Goal: Task Accomplishment & Management: Complete application form

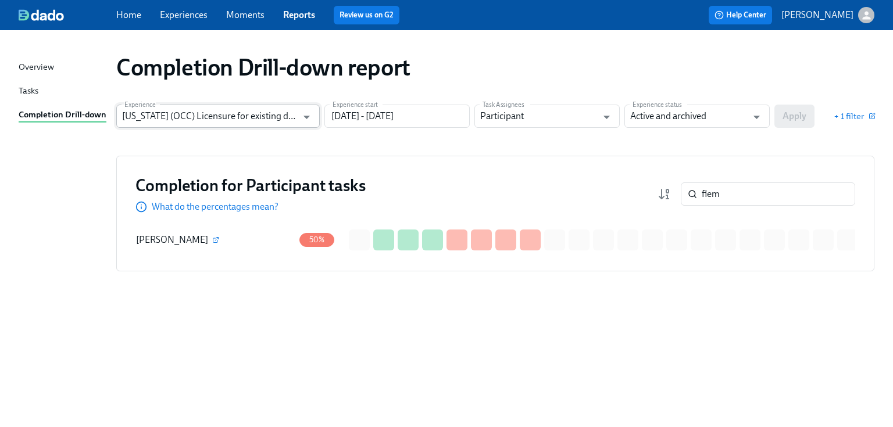
click at [253, 116] on input "Illinois (OCC) Licensure for existing doctors" at bounding box center [209, 116] width 175 height 23
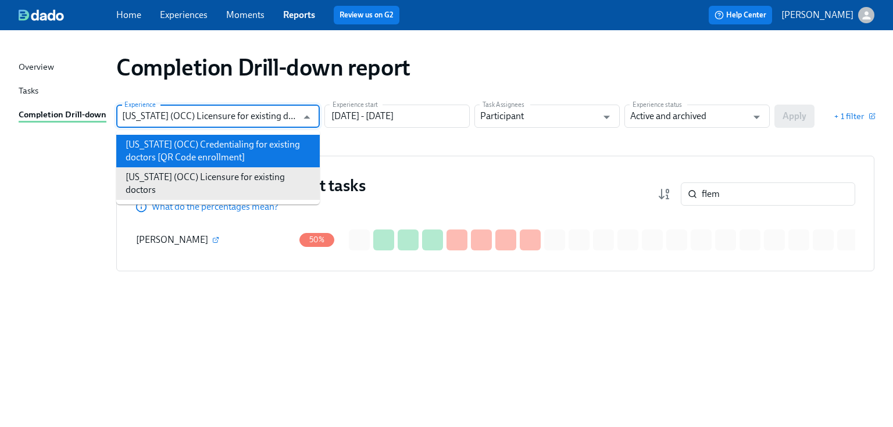
click at [238, 143] on li "[US_STATE] (OCC) Credentialing for existing doctors [QR Code enrollment]" at bounding box center [217, 151] width 203 height 33
type input "[US_STATE] (OCC) Credentialing for existing doctors [QR Code enrollment]"
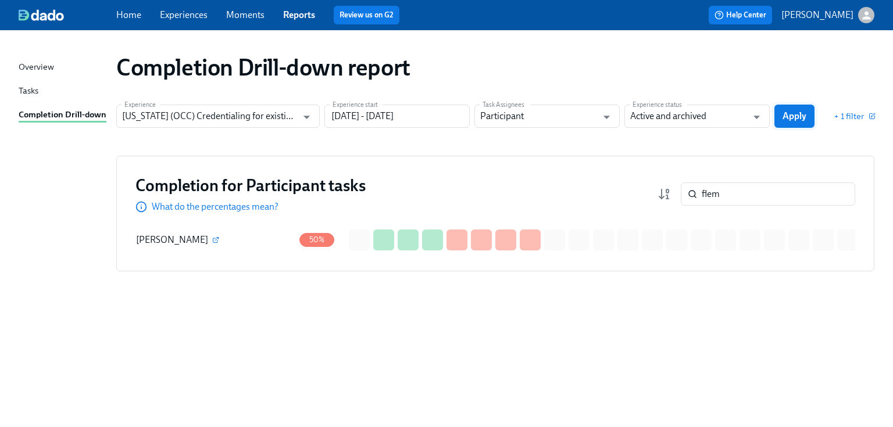
click at [800, 121] on span "Apply" at bounding box center [794, 116] width 24 height 12
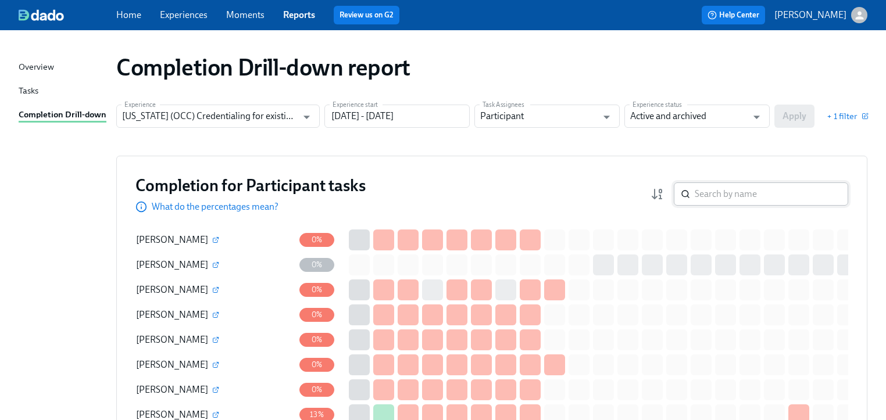
click at [698, 192] on div "​" at bounding box center [761, 194] width 174 height 23
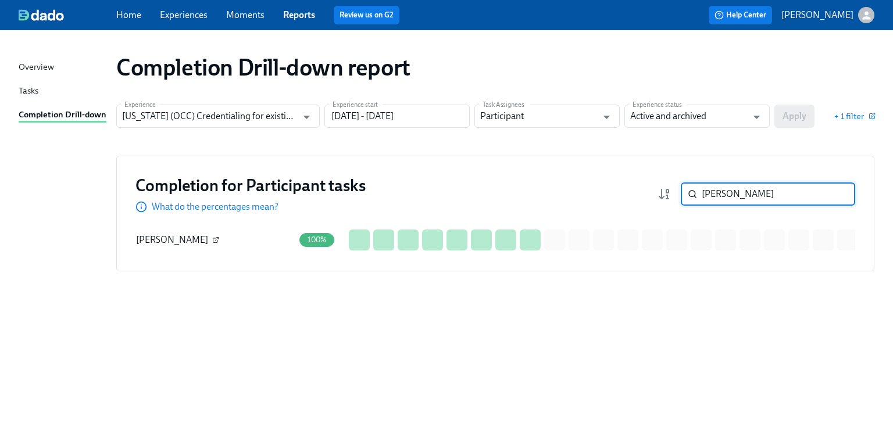
type input "[PERSON_NAME]"
click at [217, 238] on icon "button" at bounding box center [218, 238] width 2 height 2
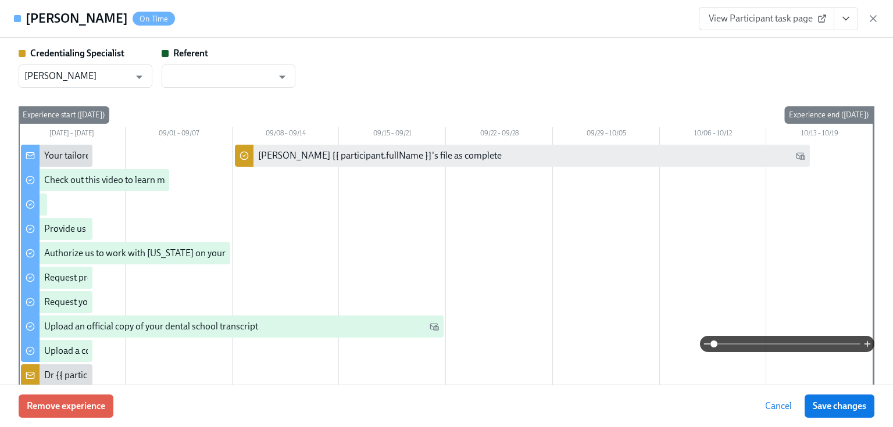
click at [760, 19] on span "View Participant task page" at bounding box center [767, 19] width 116 height 12
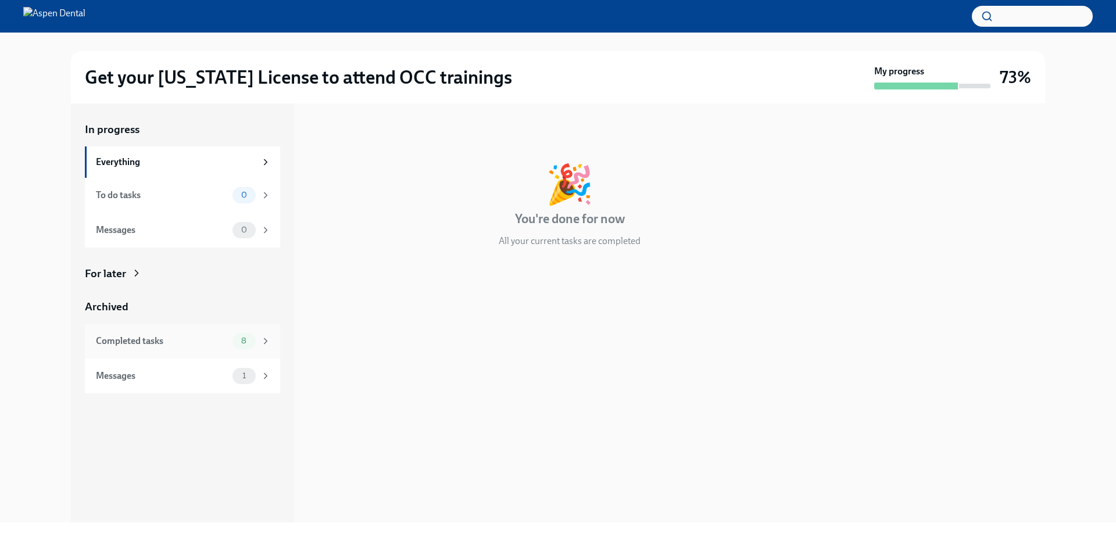
click at [116, 346] on div "Completed tasks" at bounding box center [162, 341] width 132 height 13
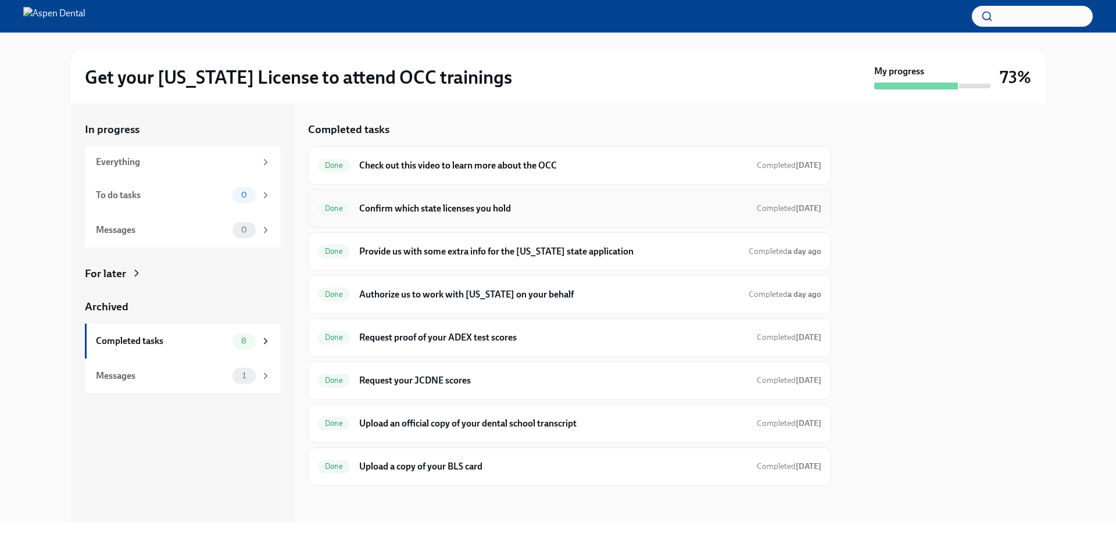
click at [405, 205] on h6 "Confirm which state licenses you hold" at bounding box center [553, 208] width 388 height 13
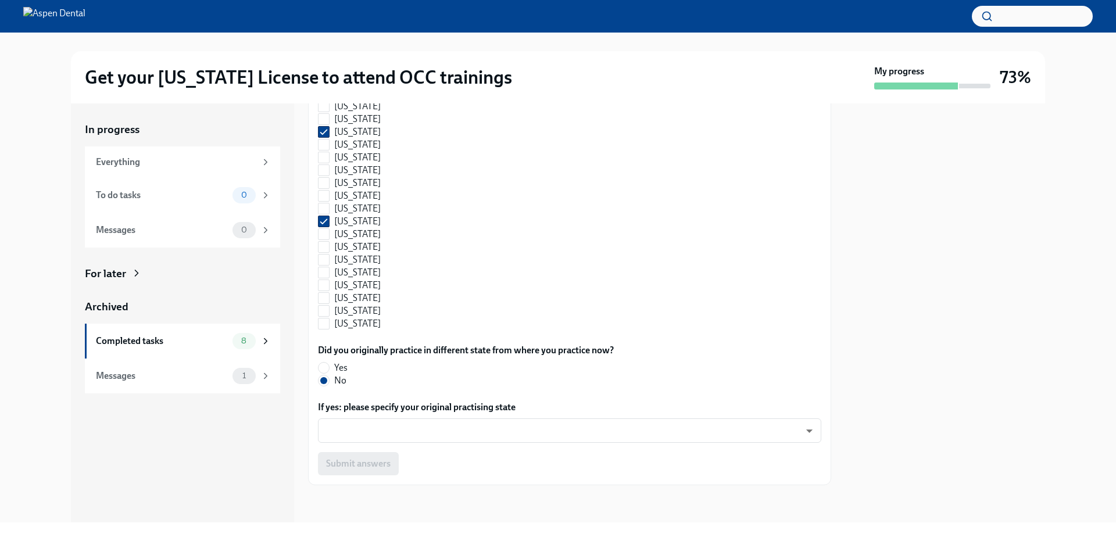
scroll to position [396, 0]
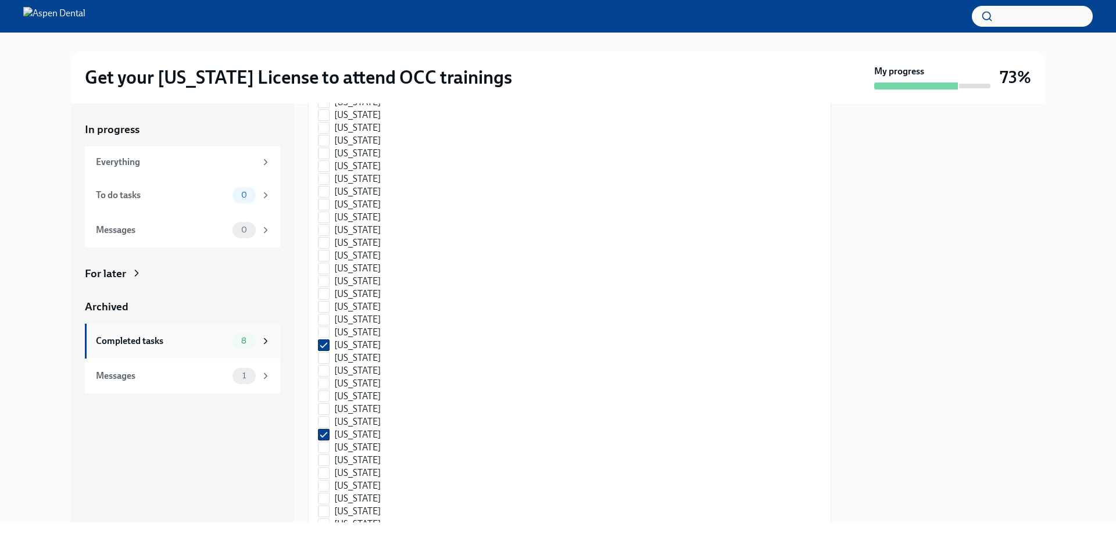
click at [135, 339] on div "Completed tasks" at bounding box center [162, 341] width 132 height 13
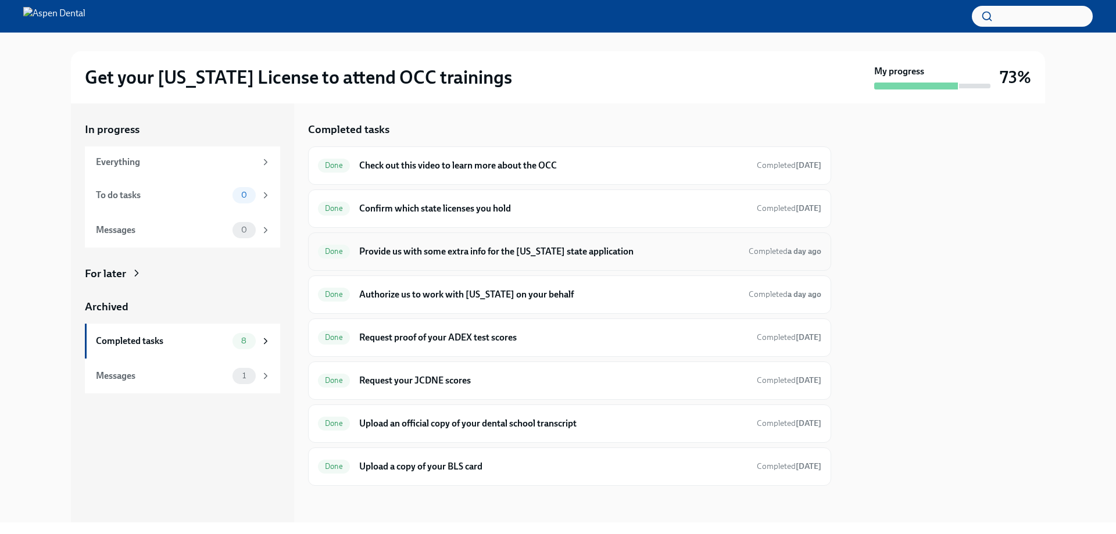
click at [413, 252] on h6 "Provide us with some extra info for the [US_STATE] state application" at bounding box center [549, 251] width 380 height 13
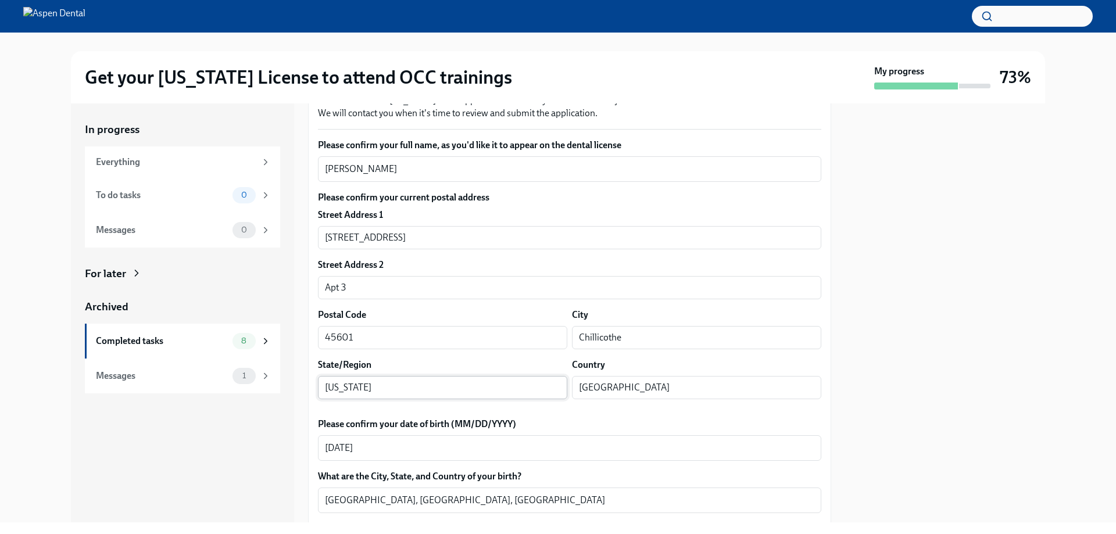
scroll to position [349, 0]
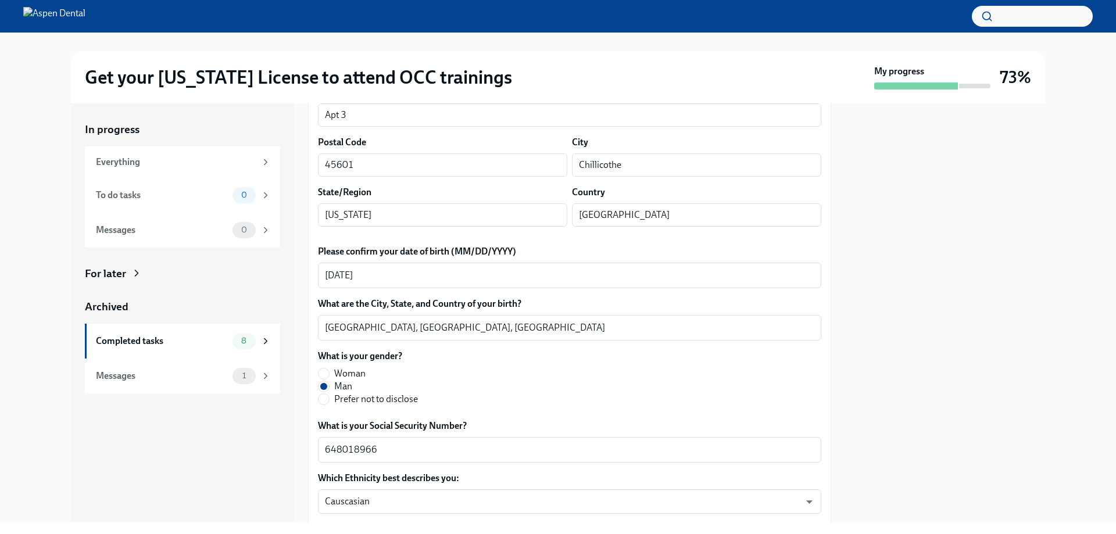
drag, startPoint x: 389, startPoint y: 135, endPoint x: 302, endPoint y: 138, distance: 87.3
click at [302, 138] on div "In progress Everything To do tasks 0 Messages 0 For later Archived Completed ta…" at bounding box center [558, 312] width 974 height 419
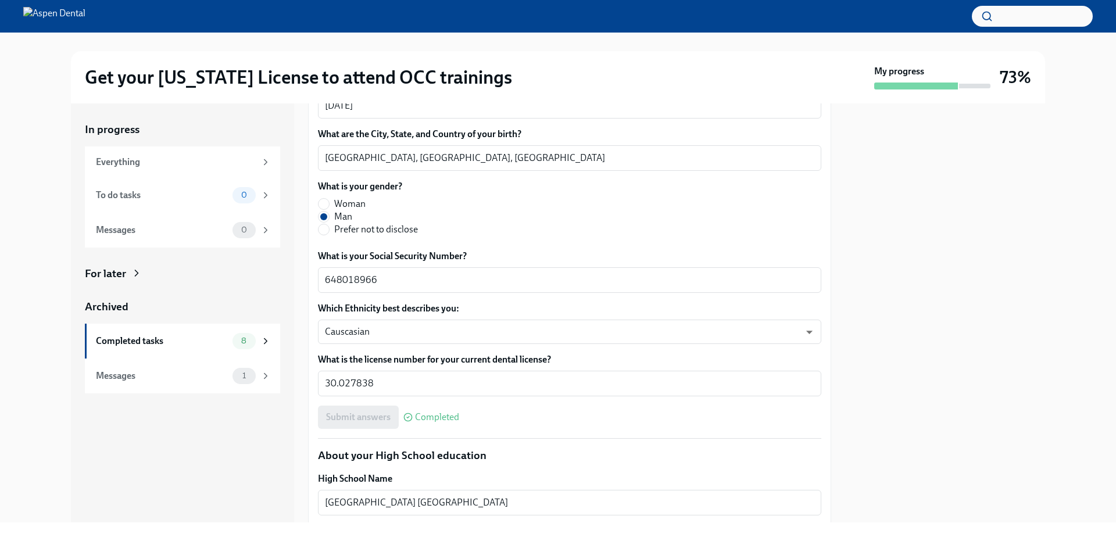
scroll to position [523, 0]
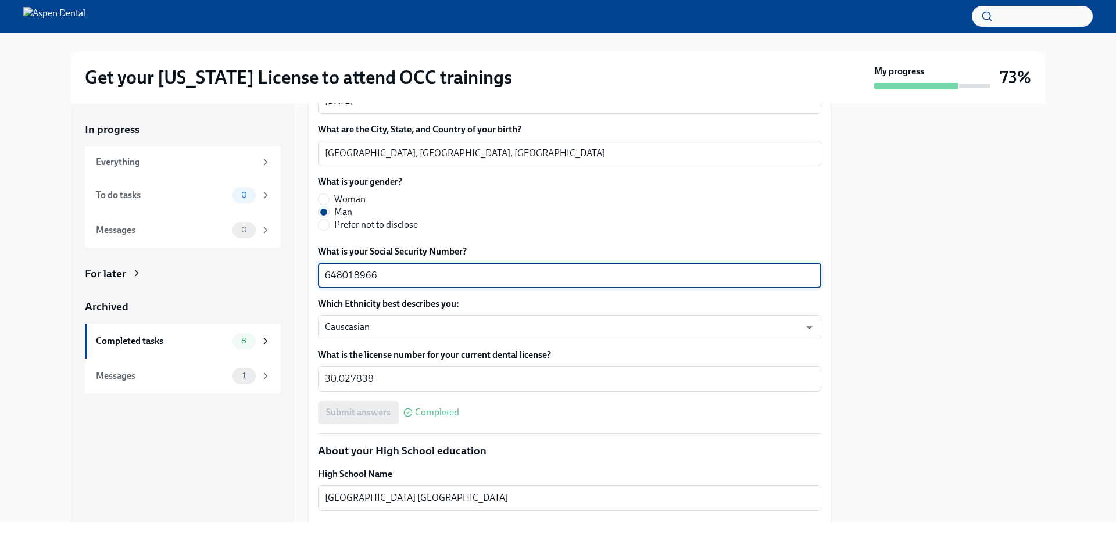
drag, startPoint x: 385, startPoint y: 406, endPoint x: 302, endPoint y: 411, distance: 83.3
click at [302, 411] on div "In progress Everything To do tasks 0 Messages 0 For later Archived Completed ta…" at bounding box center [558, 312] width 974 height 419
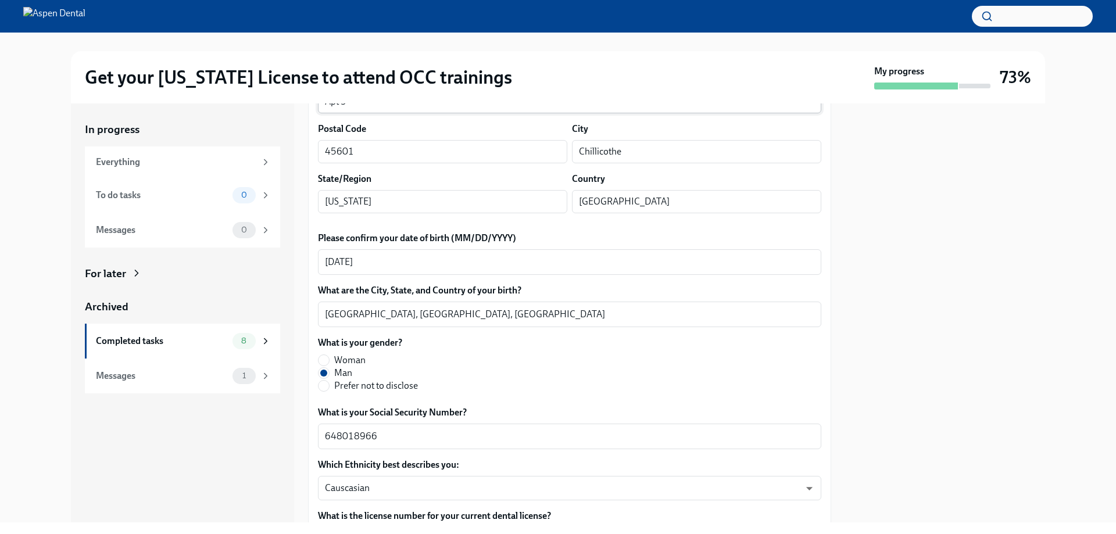
scroll to position [291, 0]
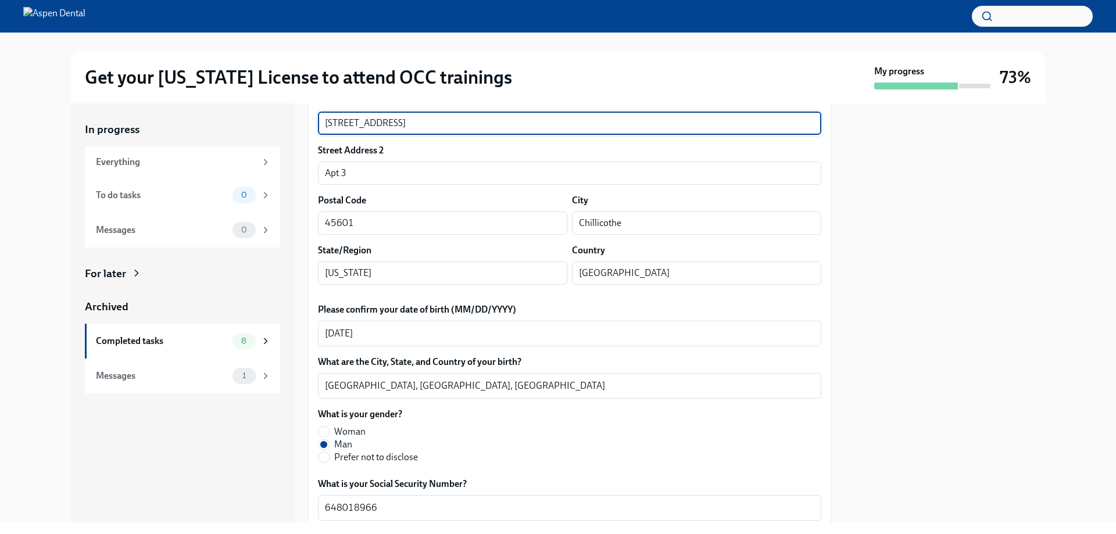
drag, startPoint x: 398, startPoint y: 259, endPoint x: 332, endPoint y: 259, distance: 66.3
click at [332, 135] on input "75 N Paint Street" at bounding box center [569, 123] width 503 height 23
click at [412, 135] on input "75 N Paint Street" at bounding box center [569, 123] width 503 height 23
drag, startPoint x: 409, startPoint y: 259, endPoint x: 309, endPoint y: 256, distance: 100.6
click at [301, 255] on div "In progress Everything To do tasks 0 Messages 0 For later Archived Completed ta…" at bounding box center [558, 312] width 974 height 419
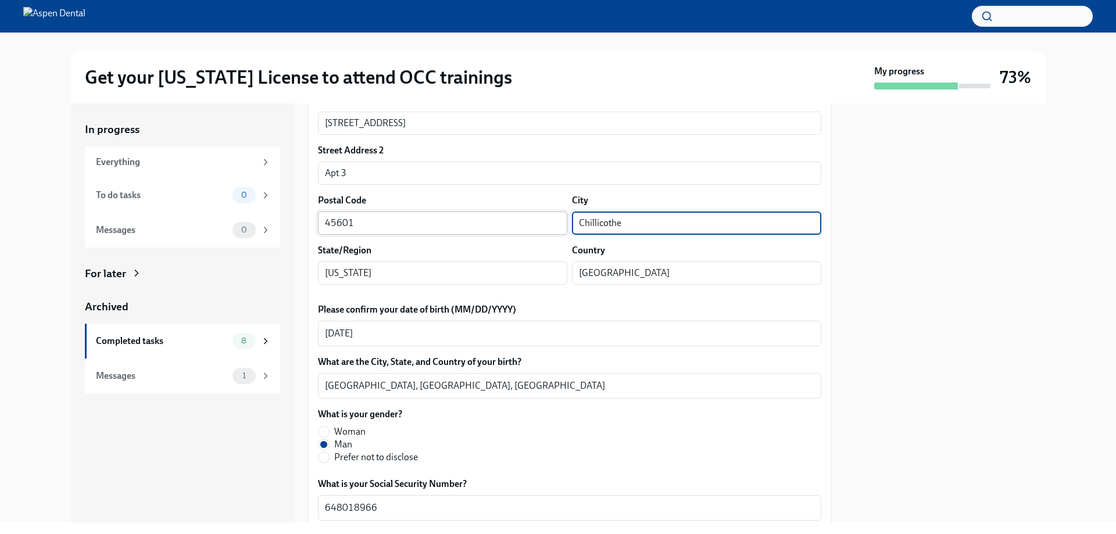
drag, startPoint x: 646, startPoint y: 356, endPoint x: 518, endPoint y: 356, distance: 128.5
click at [518, 235] on div "Postal Code 45601 ​ City Chillicothe ​" at bounding box center [569, 214] width 503 height 41
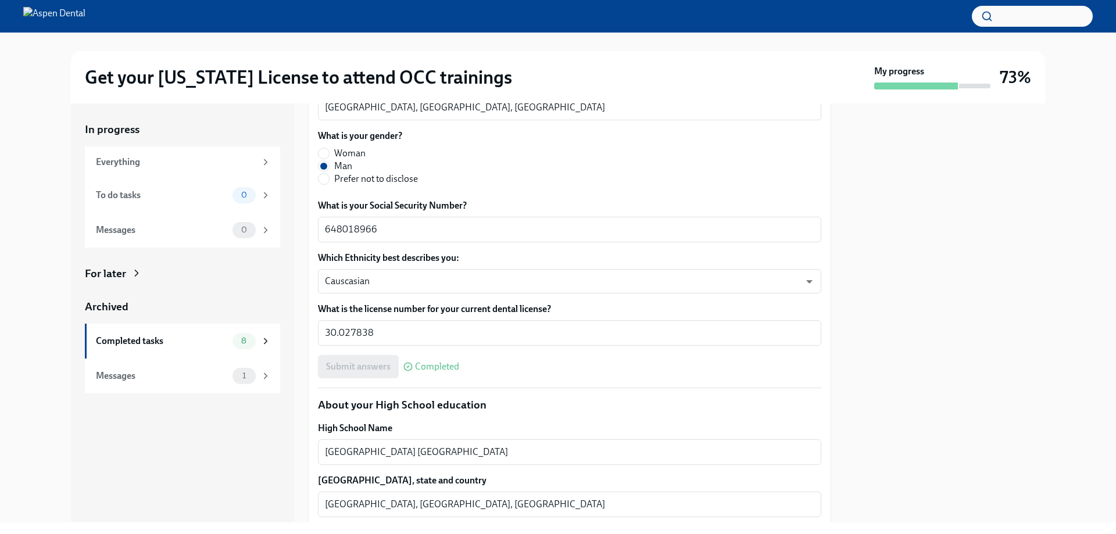
scroll to position [581, 0]
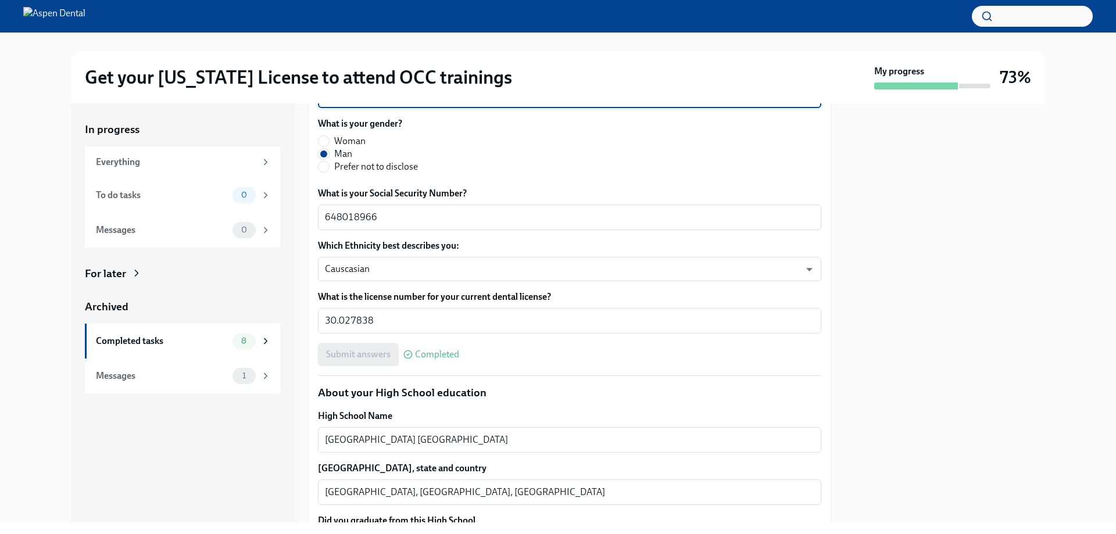
drag, startPoint x: 377, startPoint y: 229, endPoint x: 313, endPoint y: 235, distance: 64.8
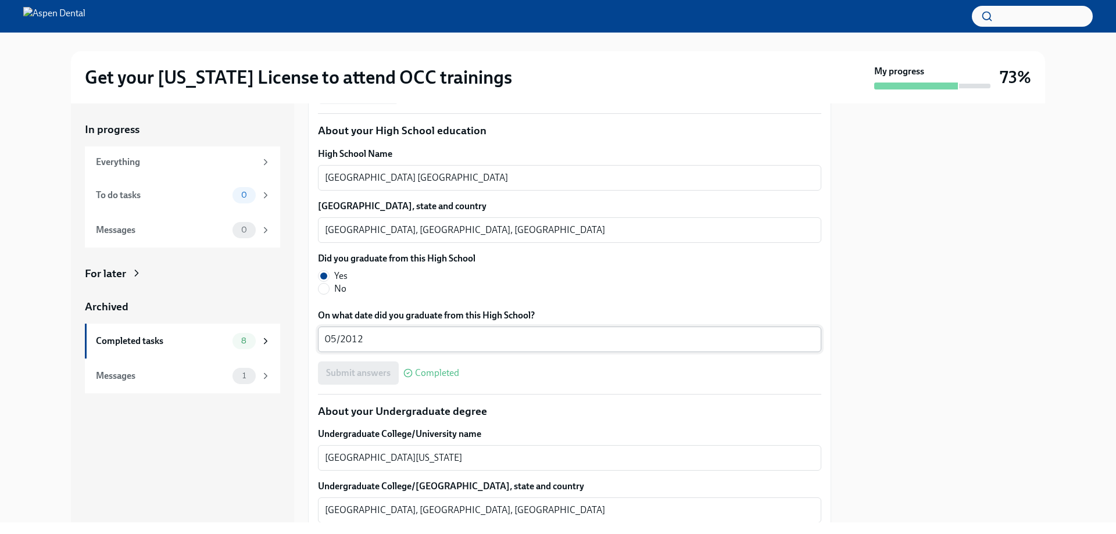
scroll to position [930, 0]
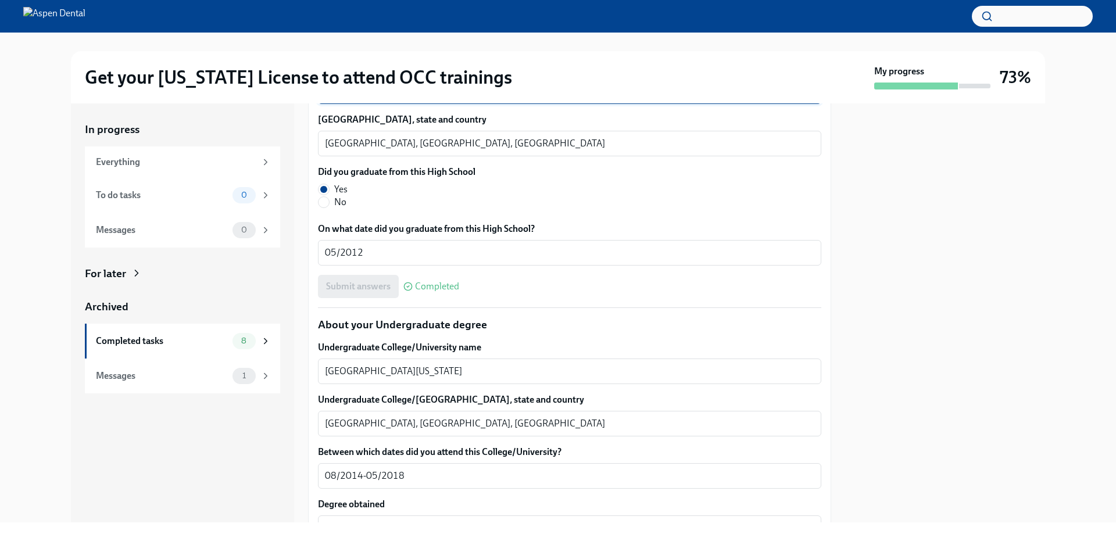
drag, startPoint x: 479, startPoint y: 220, endPoint x: 285, endPoint y: 231, distance: 193.9
click at [283, 231] on div "In progress Everything To do tasks 0 Messages 0 For later Archived Completed ta…" at bounding box center [558, 312] width 974 height 419
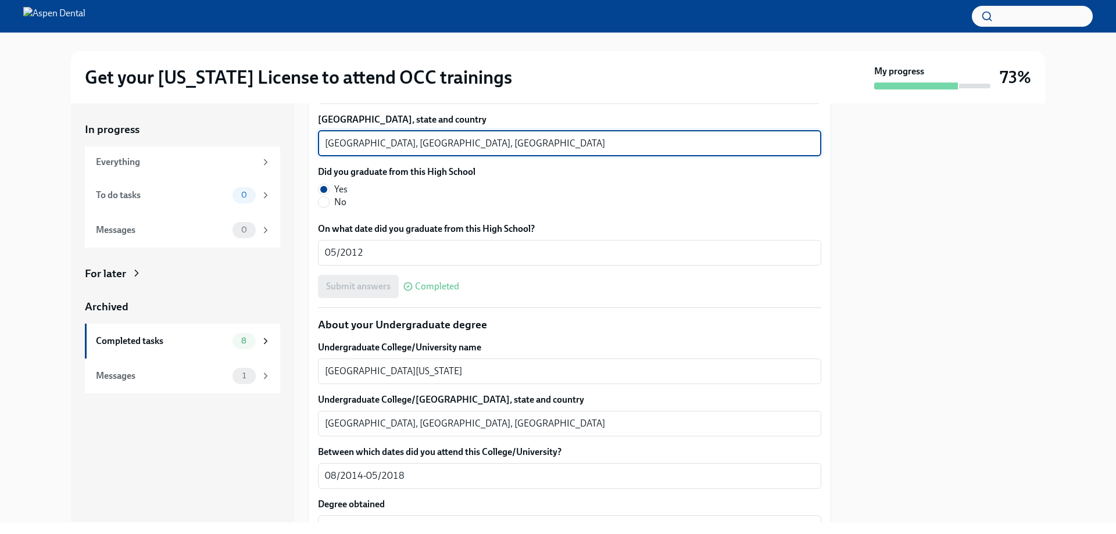
drag, startPoint x: 364, startPoint y: 278, endPoint x: 313, endPoint y: 283, distance: 51.4
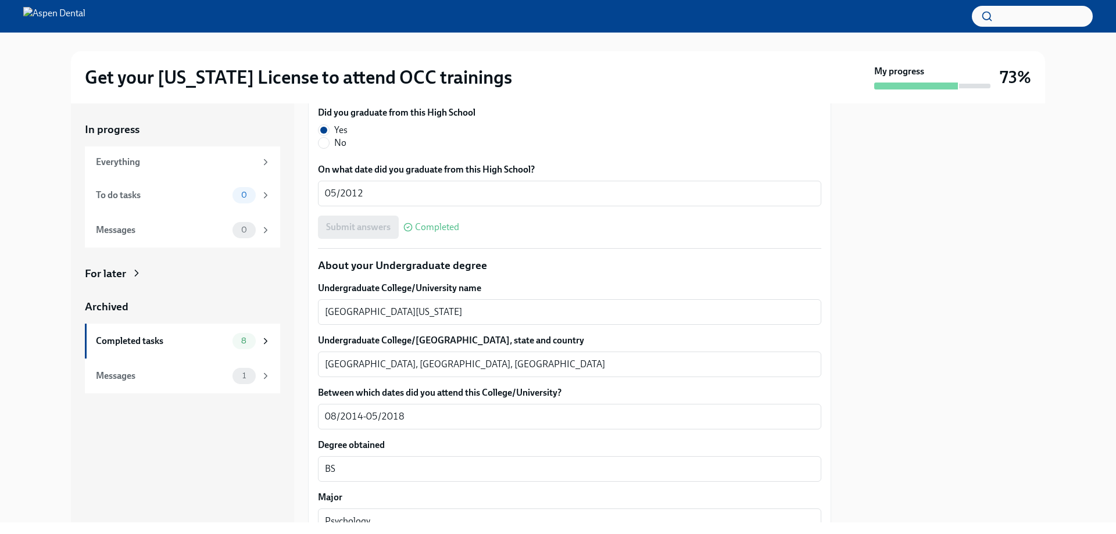
scroll to position [1046, 0]
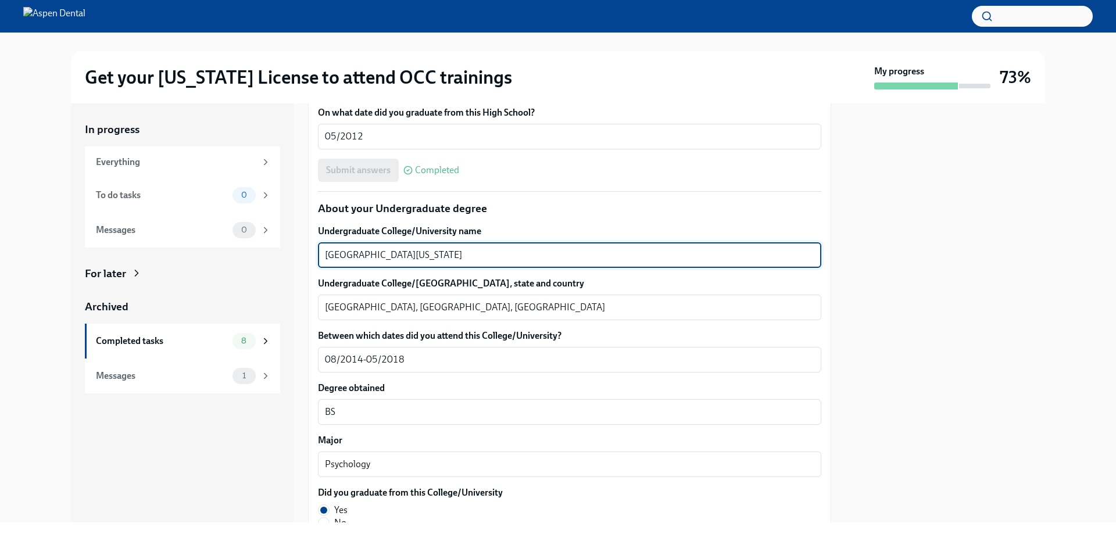
drag, startPoint x: 424, startPoint y: 391, endPoint x: 282, endPoint y: 389, distance: 142.4
click at [282, 389] on div "In progress Everything To do tasks 0 Messages 0 For later Archived Completed ta…" at bounding box center [558, 312] width 974 height 419
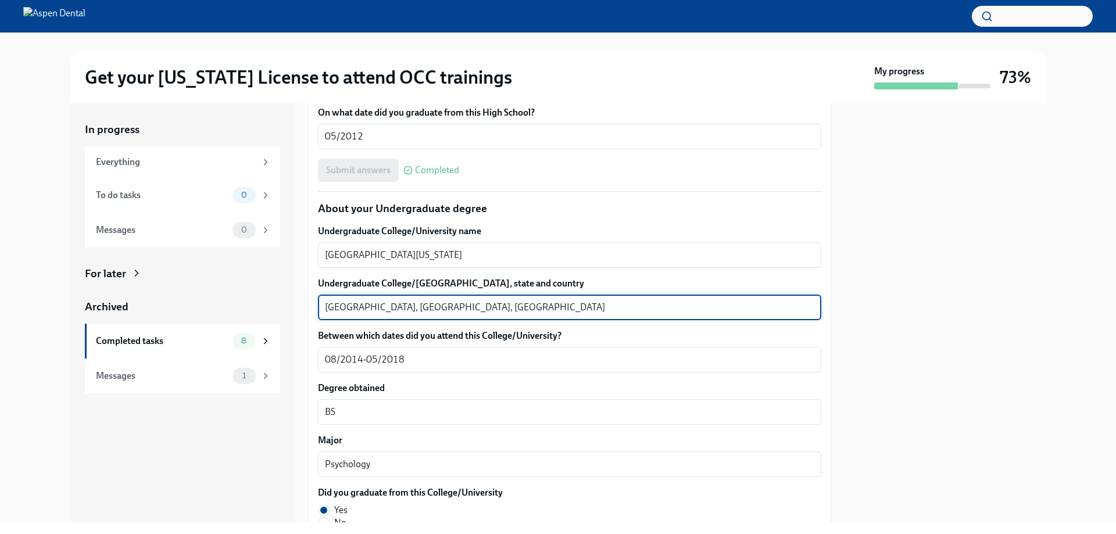
drag, startPoint x: 366, startPoint y: 439, endPoint x: 297, endPoint y: 439, distance: 69.2
click at [297, 439] on div "In progress Everything To do tasks 0 Messages 0 For later Archived Completed ta…" at bounding box center [558, 312] width 974 height 419
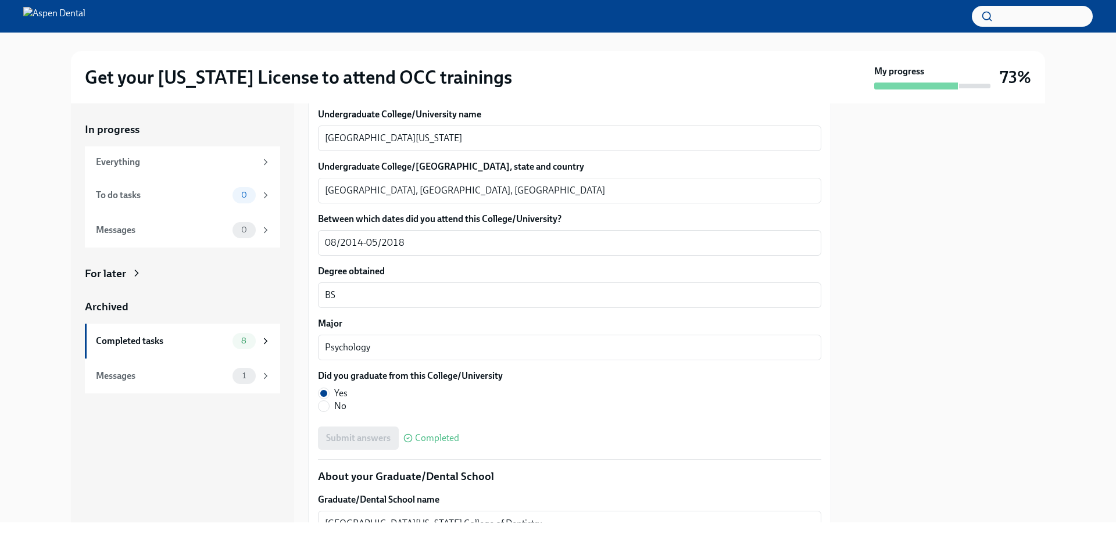
scroll to position [1221, 0]
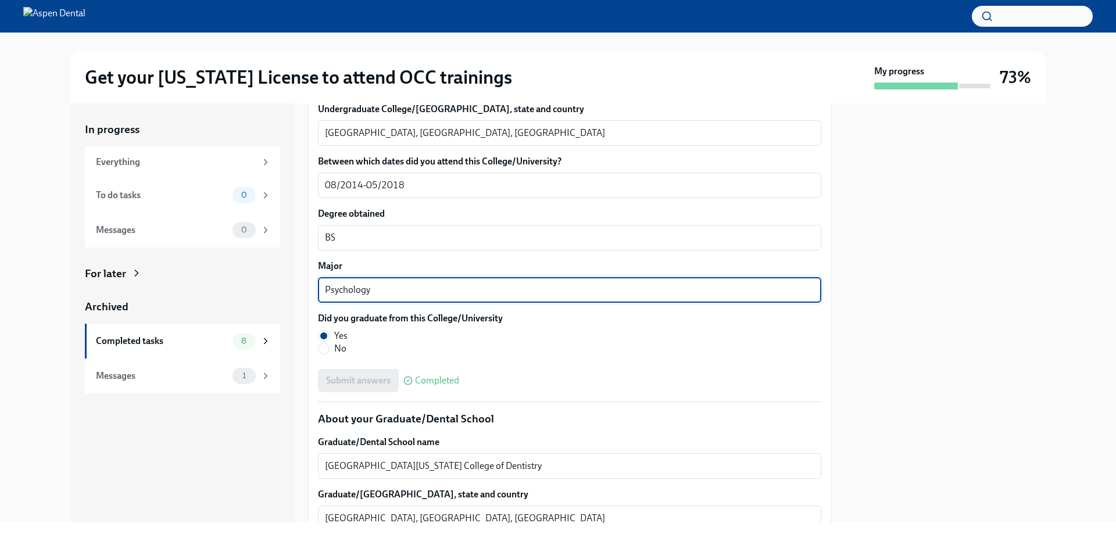
drag, startPoint x: 311, startPoint y: 427, endPoint x: 297, endPoint y: 426, distance: 14.0
click at [297, 426] on div "In progress Everything To do tasks 0 Messages 0 For later Archived Completed ta…" at bounding box center [558, 312] width 974 height 419
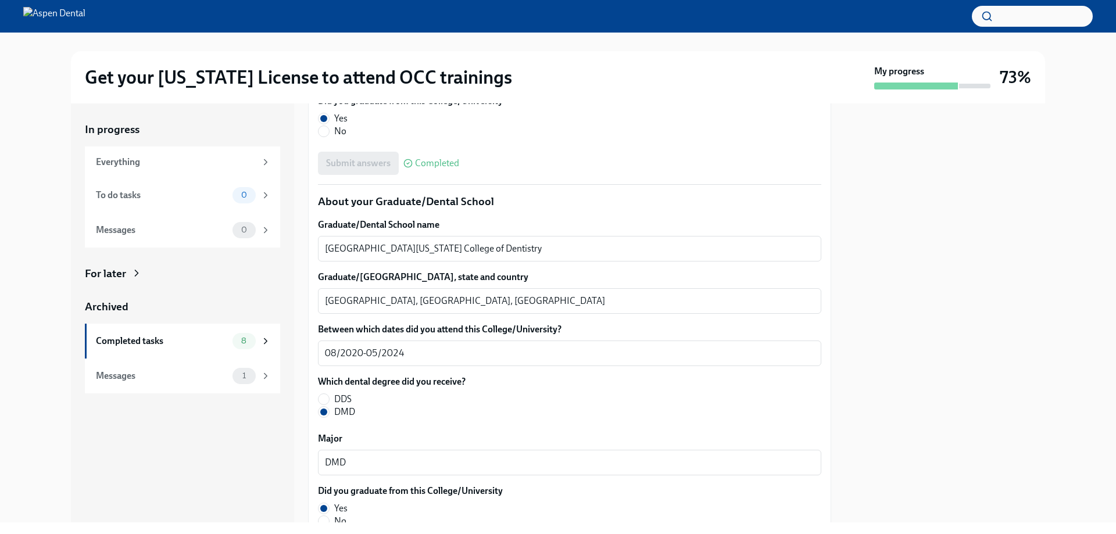
scroll to position [1453, 0]
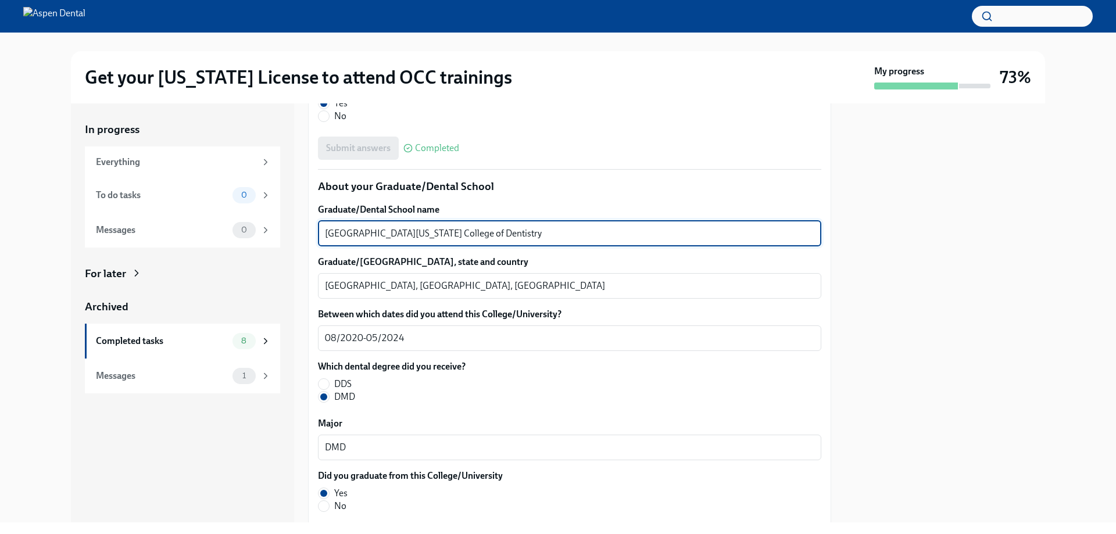
drag, startPoint x: 517, startPoint y: 367, endPoint x: 306, endPoint y: 355, distance: 211.4
click at [306, 355] on div "In progress Everything To do tasks 0 Messages 0 For later Archived Completed ta…" at bounding box center [558, 312] width 974 height 419
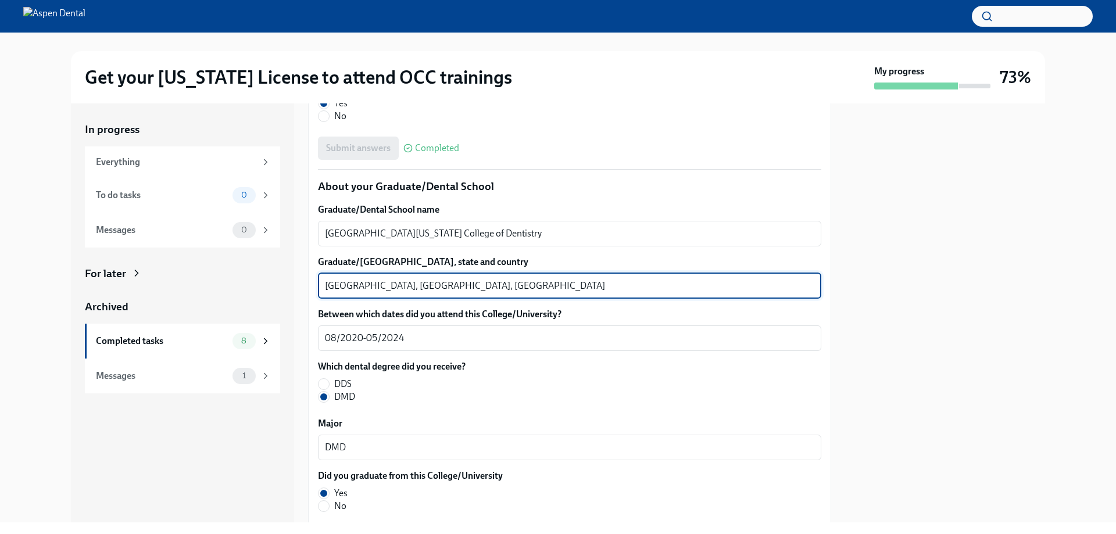
drag, startPoint x: 364, startPoint y: 419, endPoint x: 310, endPoint y: 420, distance: 54.1
click at [305, 419] on div "In progress Everything To do tasks 0 Messages 0 For later Archived Completed ta…" at bounding box center [558, 312] width 974 height 419
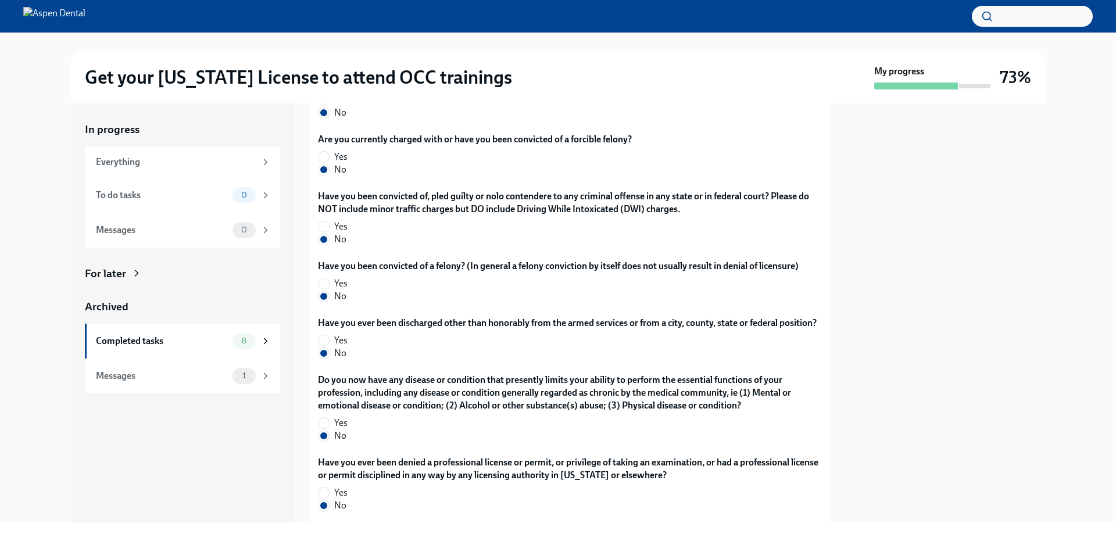
scroll to position [2151, 0]
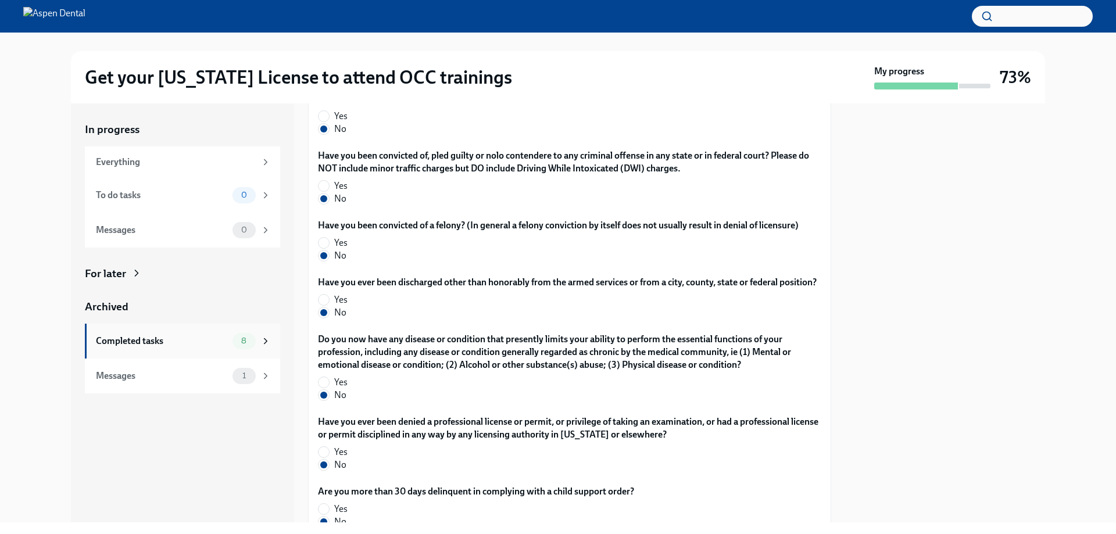
click at [108, 338] on div "Completed tasks" at bounding box center [162, 341] width 132 height 13
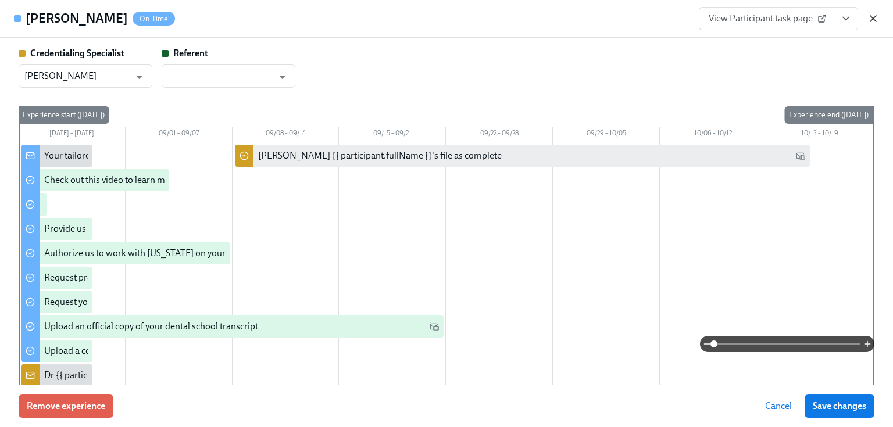
click at [871, 19] on icon "button" at bounding box center [873, 19] width 12 height 12
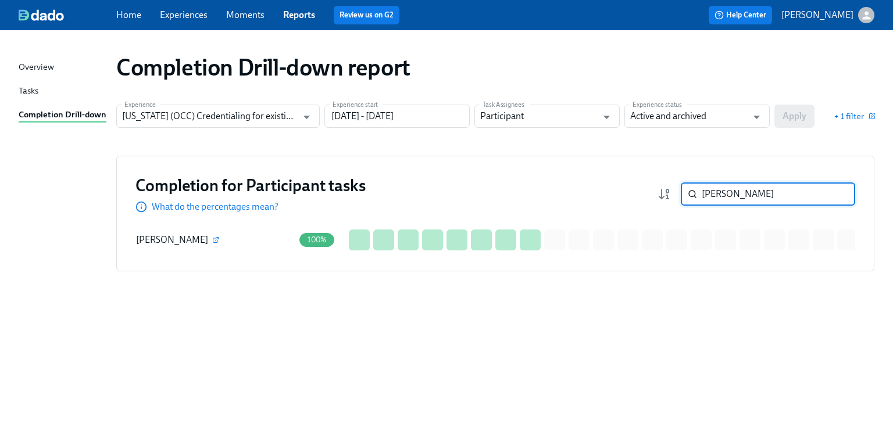
drag, startPoint x: 738, startPoint y: 189, endPoint x: 674, endPoint y: 195, distance: 63.6
click at [674, 194] on div "[PERSON_NAME] ​" at bounding box center [756, 194] width 198 height 23
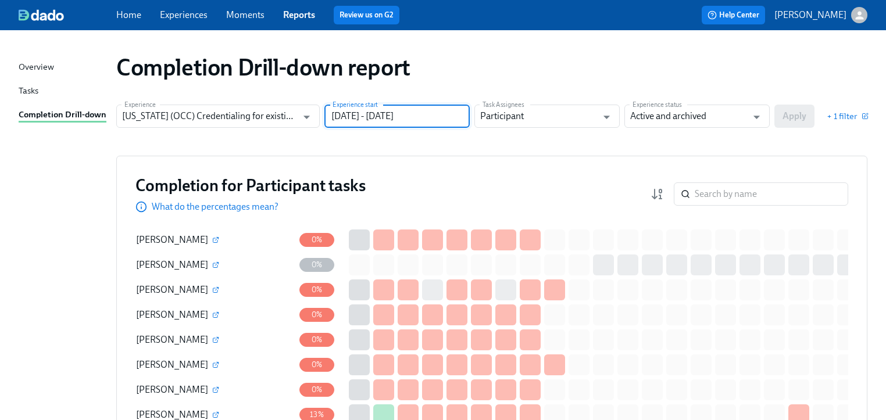
click at [352, 113] on input "[DATE] - [DATE]" at bounding box center [396, 116] width 145 height 23
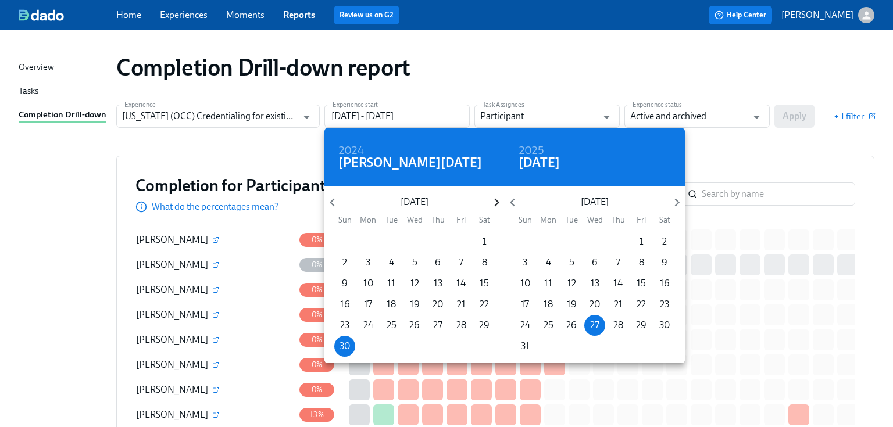
click at [497, 200] on icon "button" at bounding box center [497, 203] width 16 height 16
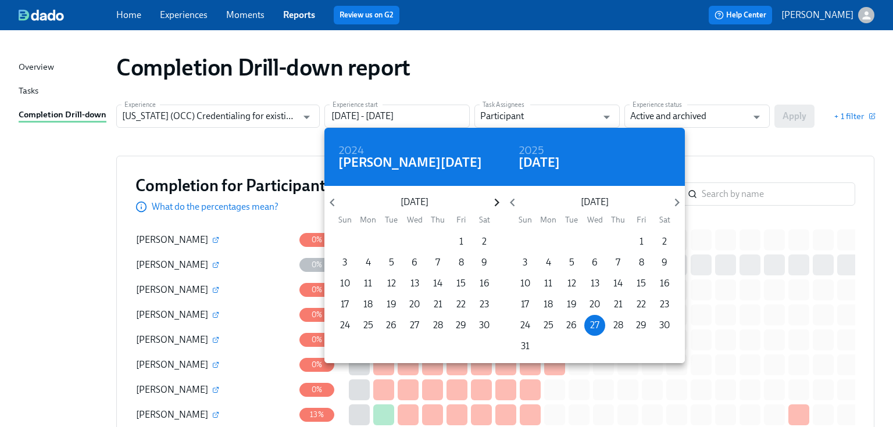
click at [497, 200] on icon "button" at bounding box center [497, 203] width 16 height 16
click at [414, 240] on p "1" at bounding box center [415, 241] width 4 height 13
type input "[DATE] - [DATE]"
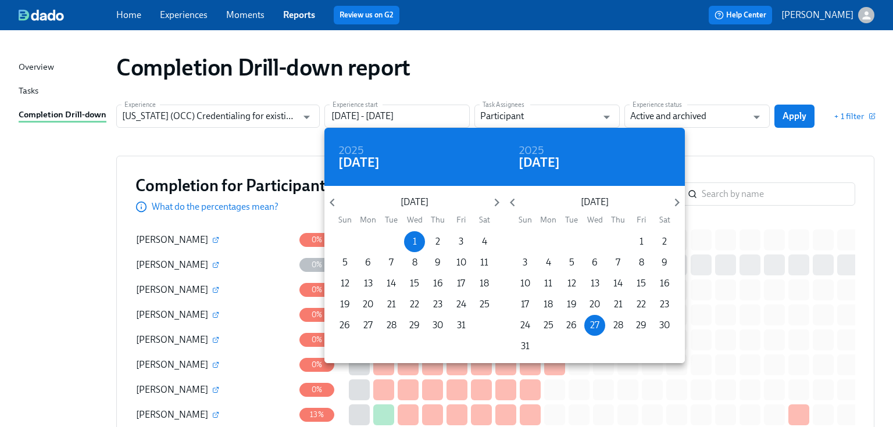
click at [753, 156] on div at bounding box center [446, 213] width 893 height 427
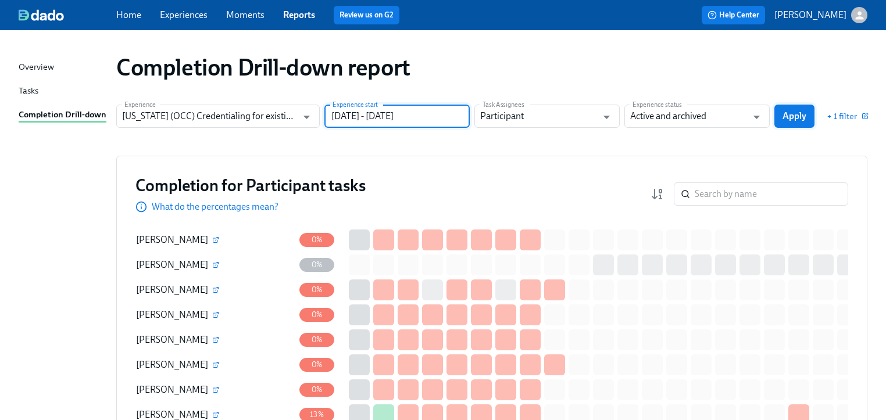
click at [789, 110] on span "Apply" at bounding box center [794, 116] width 24 height 12
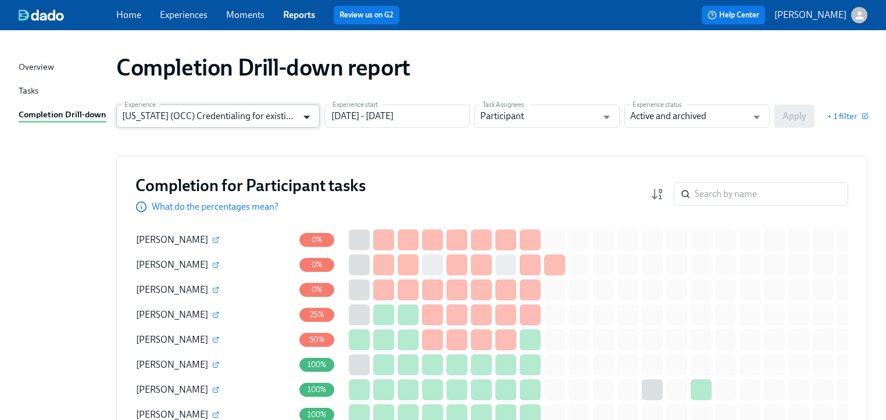
click at [302, 119] on icon "Open" at bounding box center [307, 117] width 16 height 16
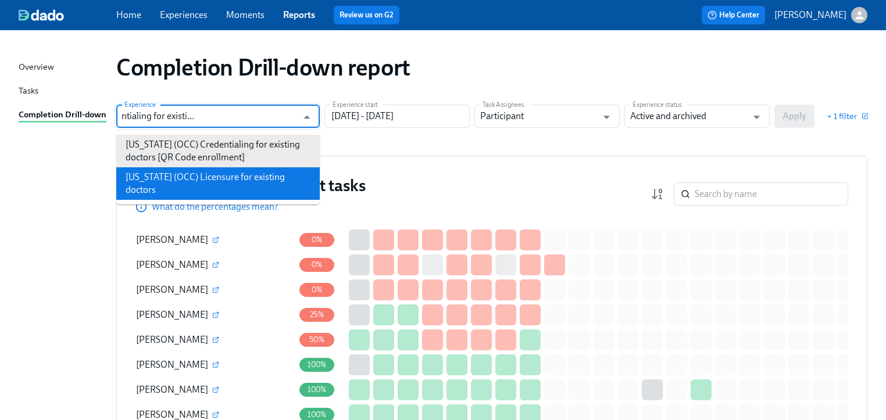
click at [217, 174] on li "[US_STATE] (OCC) Licensure for existing doctors" at bounding box center [217, 183] width 203 height 33
type input "[US_STATE] (OCC) Licensure for existing doctors"
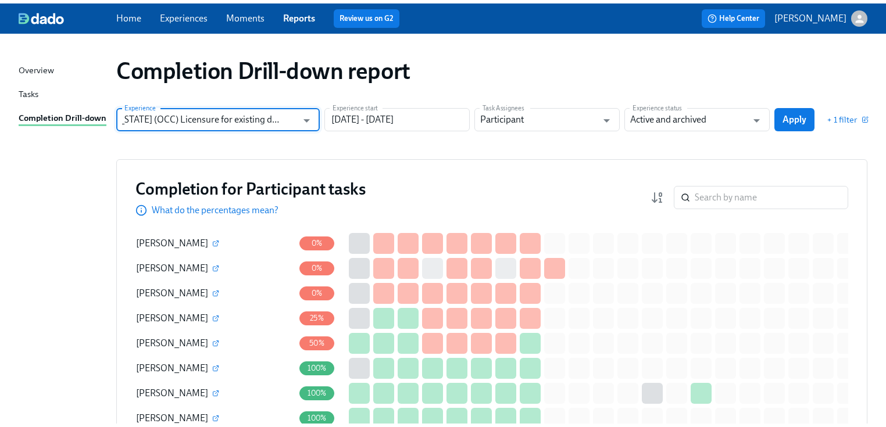
scroll to position [0, 0]
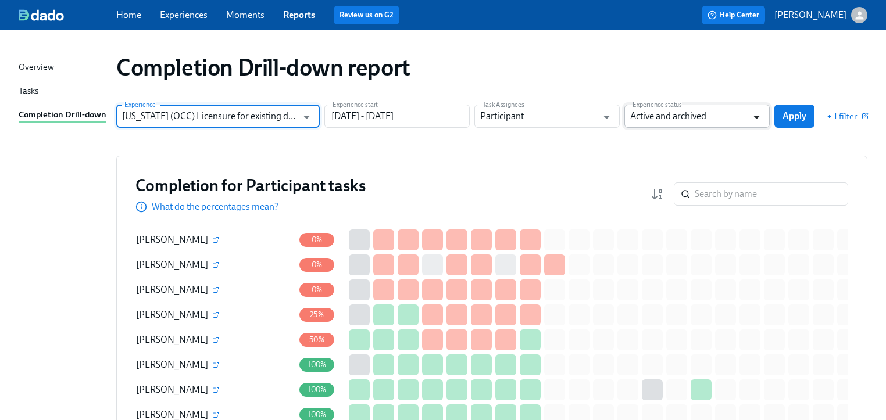
click at [751, 116] on icon "Open" at bounding box center [757, 117] width 16 height 16
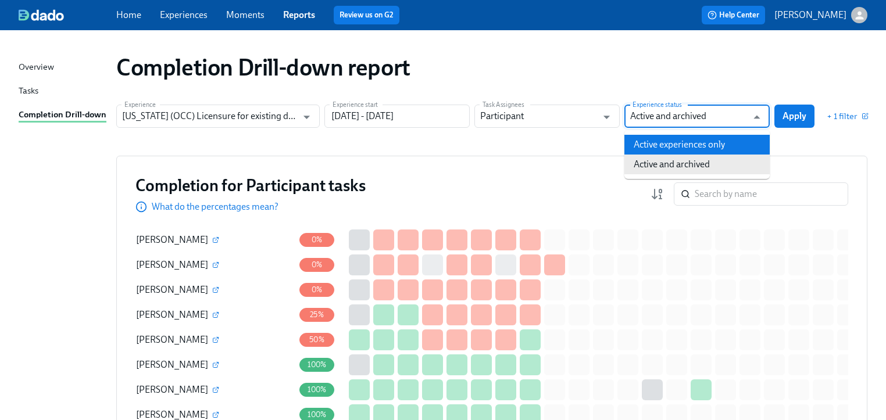
click at [680, 149] on li "Active experiences only" at bounding box center [696, 145] width 145 height 20
type input "Active experiences only"
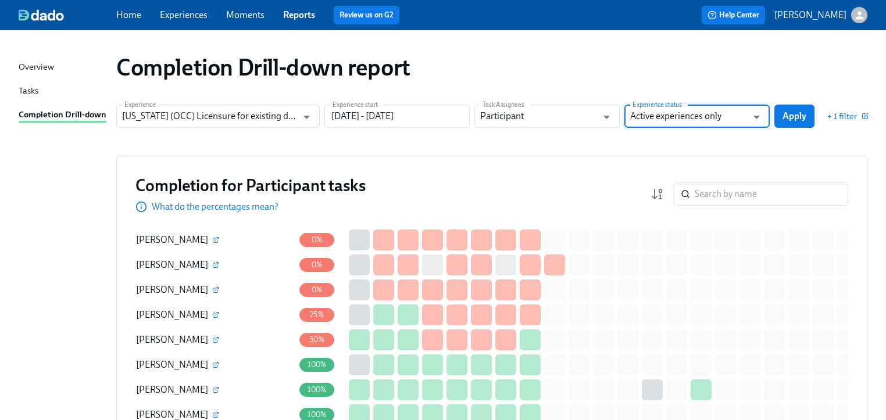
click at [802, 117] on span "Apply" at bounding box center [794, 116] width 24 height 12
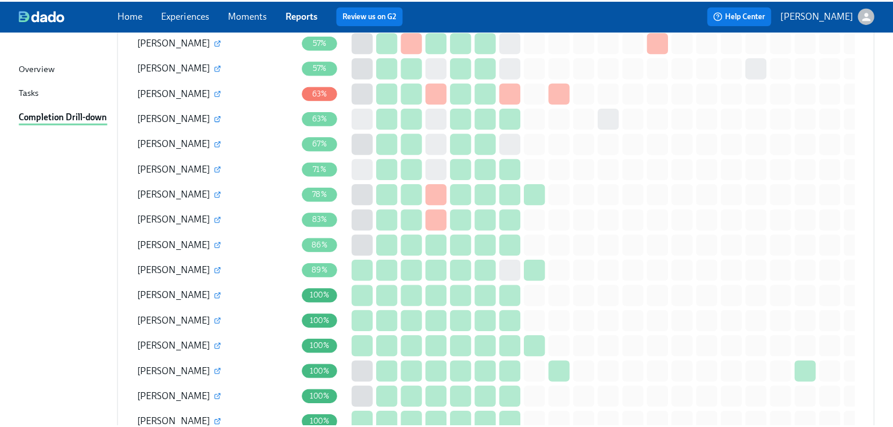
scroll to position [1105, 0]
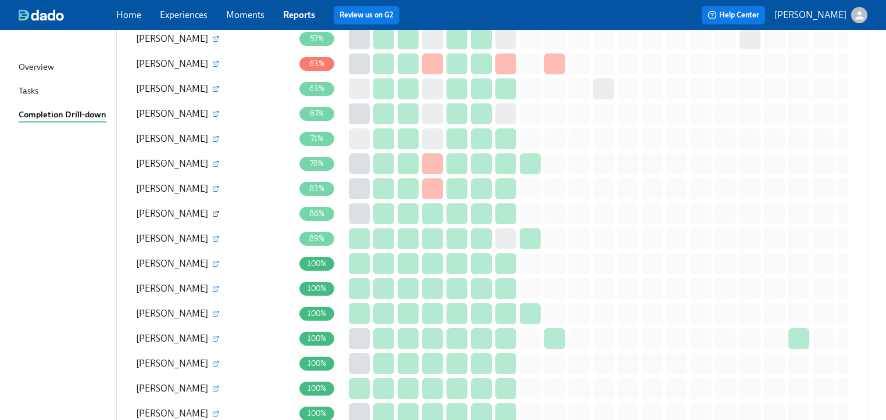
click at [219, 210] on icon "button" at bounding box center [215, 213] width 7 height 7
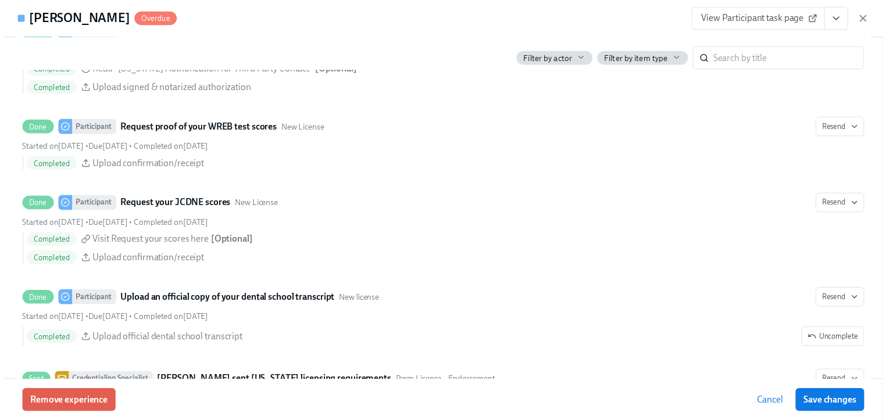
scroll to position [1953, 0]
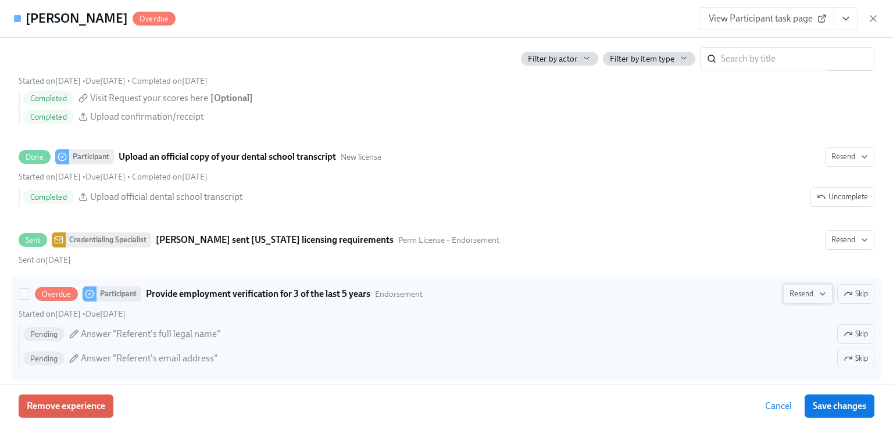
click at [789, 300] on span "Resend" at bounding box center [807, 294] width 37 height 12
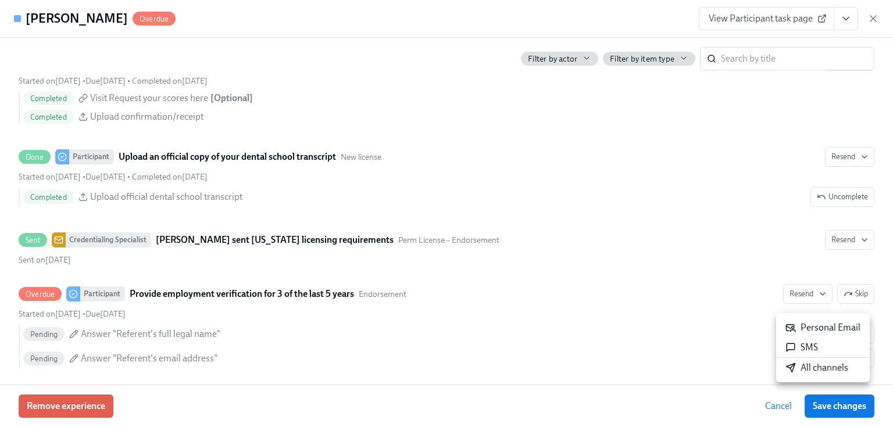
click at [801, 323] on div "Personal Email" at bounding box center [822, 327] width 75 height 13
drag, startPoint x: 871, startPoint y: 17, endPoint x: 798, endPoint y: 32, distance: 75.4
click at [871, 17] on icon "button" at bounding box center [873, 19] width 6 height 6
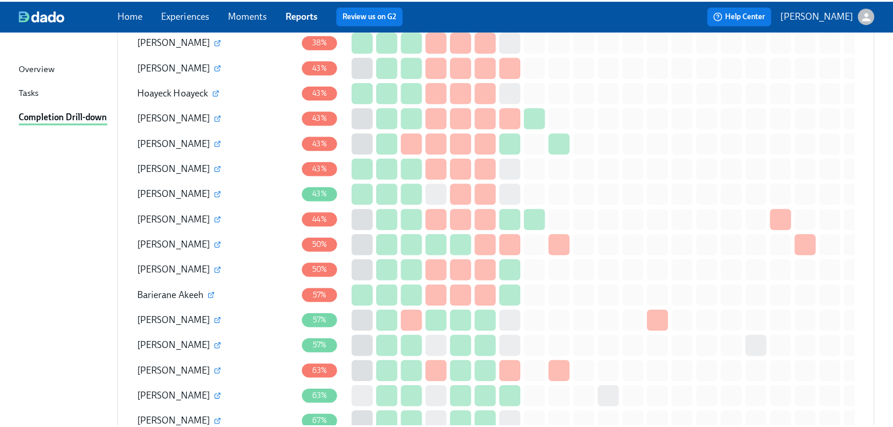
scroll to position [942, 0]
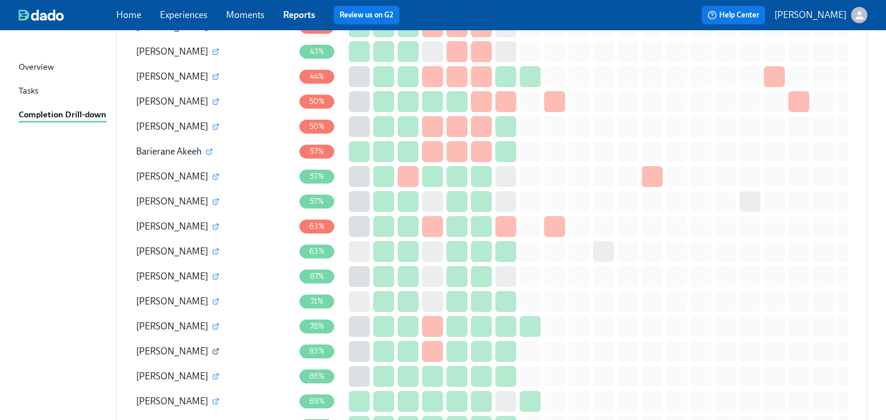
click at [221, 348] on button "button" at bounding box center [215, 351] width 10 height 10
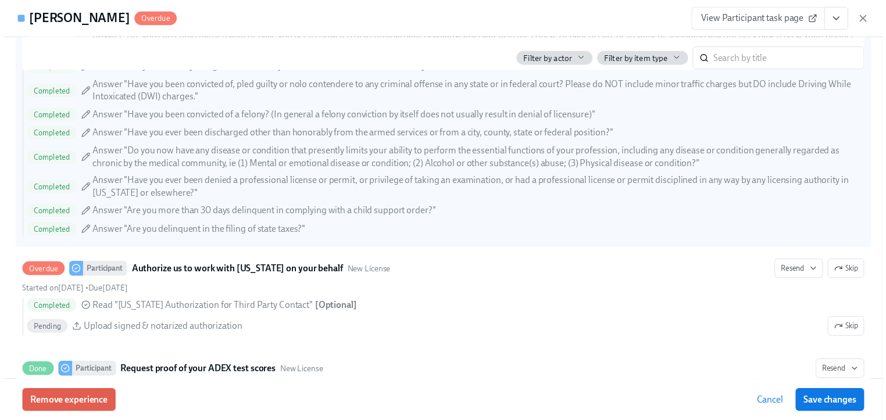
scroll to position [1721, 0]
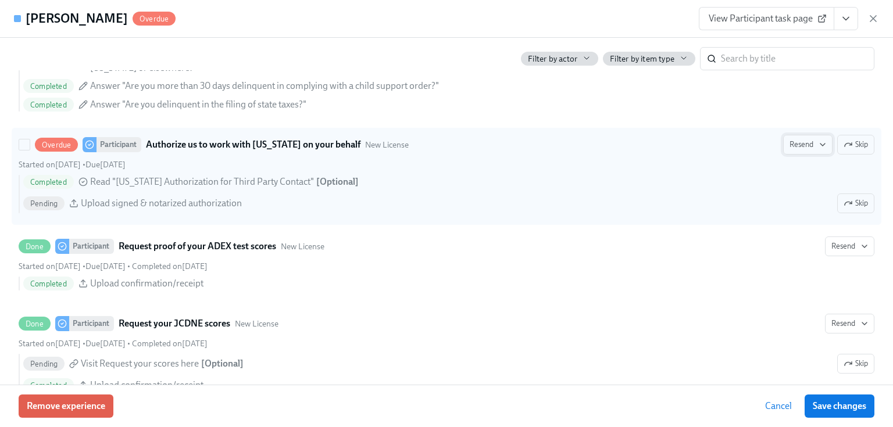
click at [799, 140] on span "Resend" at bounding box center [807, 145] width 37 height 12
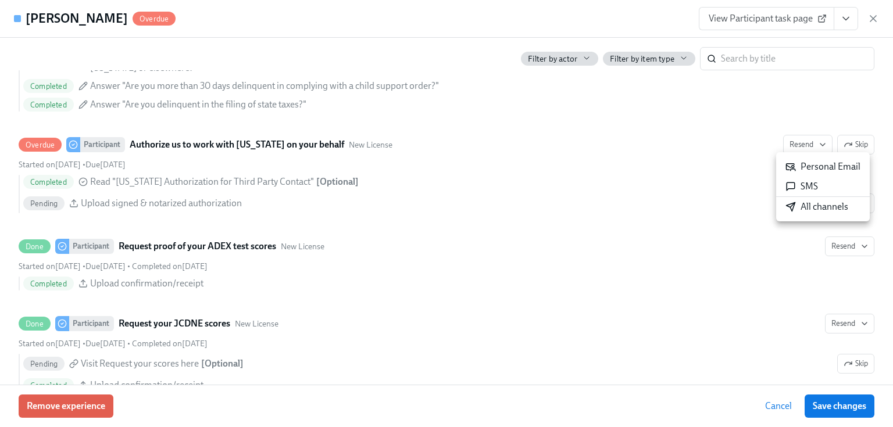
click at [812, 166] on div "Personal Email" at bounding box center [822, 166] width 75 height 13
drag, startPoint x: 871, startPoint y: 19, endPoint x: 846, endPoint y: 23, distance: 24.9
click at [871, 20] on icon "button" at bounding box center [873, 19] width 12 height 12
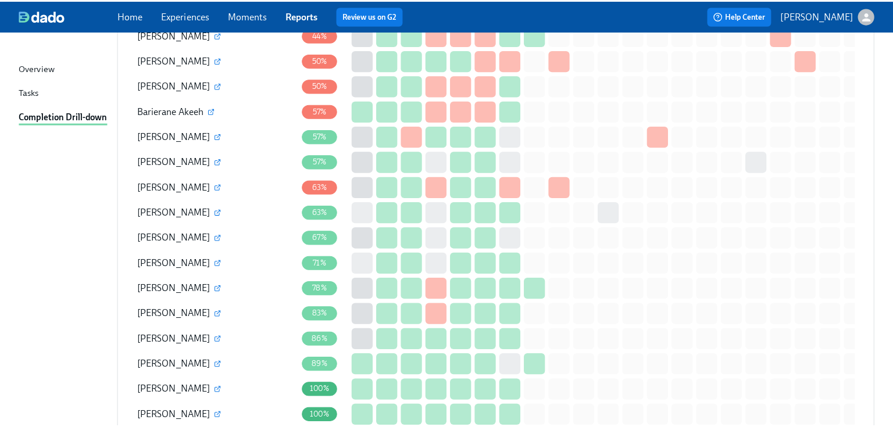
scroll to position [988, 0]
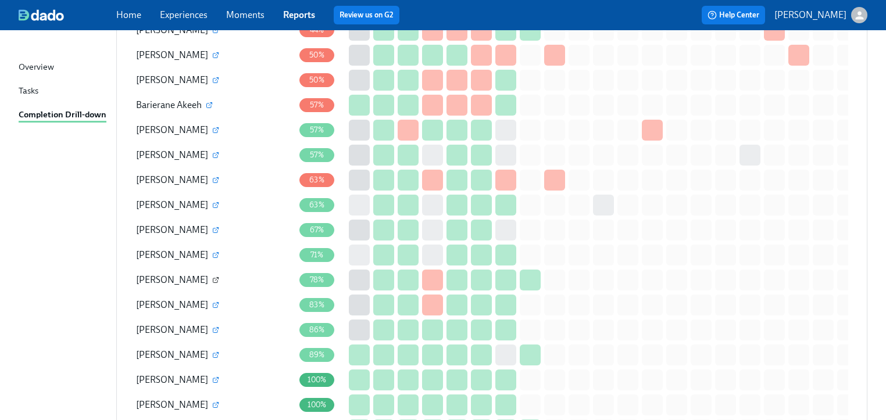
click at [212, 277] on icon "button" at bounding box center [215, 280] width 7 height 7
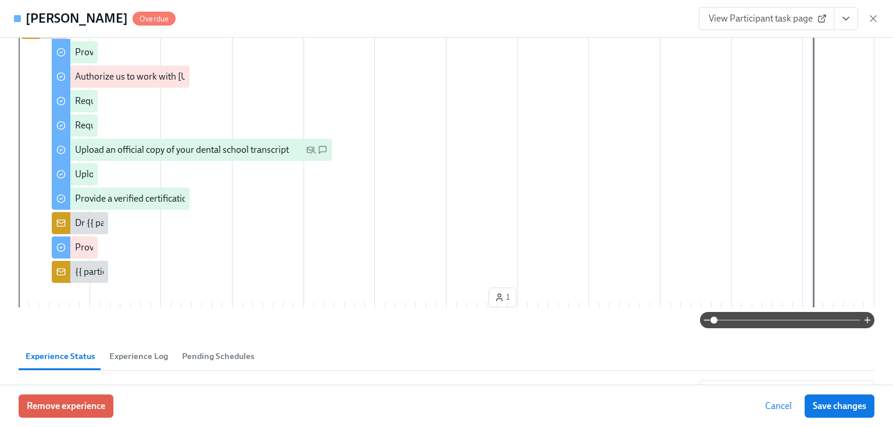
scroll to position [186, 0]
